Goal: Find contact information: Find contact information

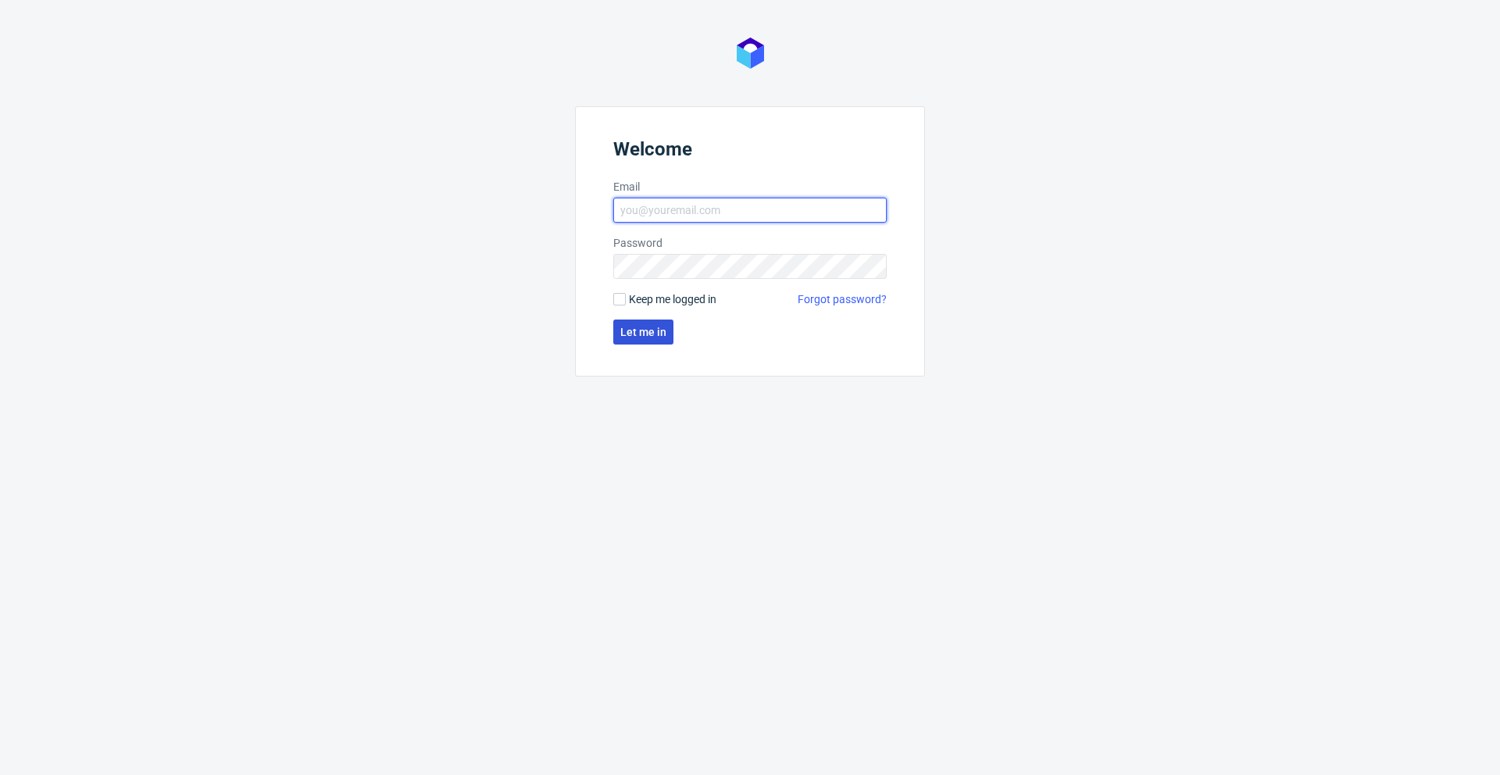
type input "[PERSON_NAME][EMAIL_ADDRESS][PERSON_NAME][DOMAIN_NAME]"
click at [664, 334] on span "Let me in" at bounding box center [643, 332] width 46 height 11
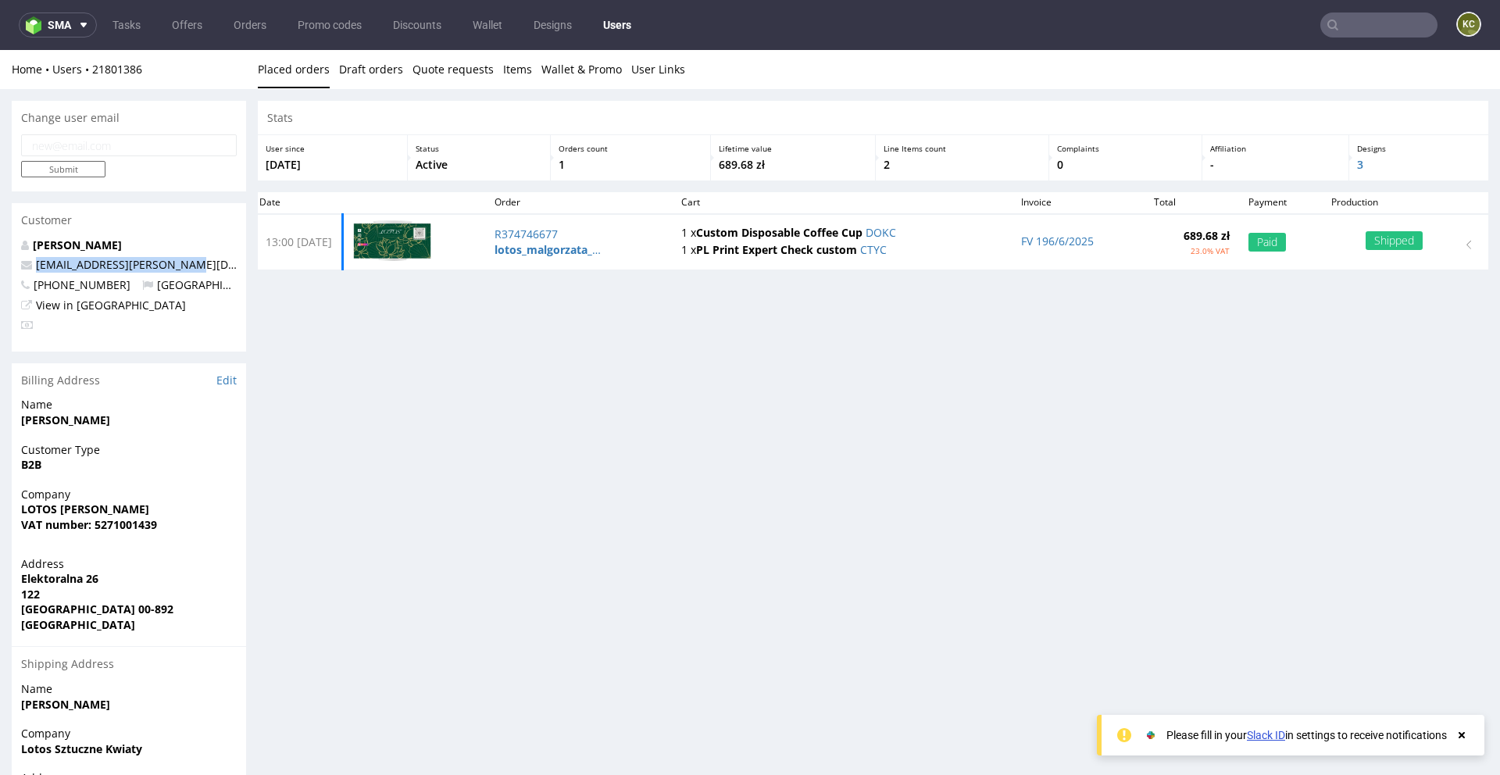
drag, startPoint x: 185, startPoint y: 266, endPoint x: 24, endPoint y: 267, distance: 161.0
click at [23, 267] on p "[EMAIL_ADDRESS][PERSON_NAME][DOMAIN_NAME]" at bounding box center [129, 265] width 216 height 16
copy span "[EMAIL_ADDRESS][PERSON_NAME][DOMAIN_NAME]"
drag, startPoint x: 24, startPoint y: 267, endPoint x: 119, endPoint y: 255, distance: 95.4
click at [66, 259] on span "[EMAIL_ADDRESS][PERSON_NAME][DOMAIN_NAME]" at bounding box center [163, 264] width 285 height 15
